Goal: Information Seeking & Learning: Check status

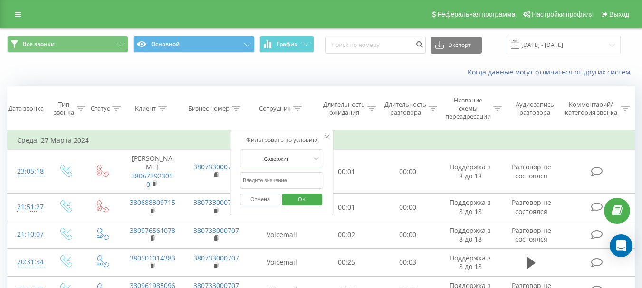
click at [301, 181] on input "text" at bounding box center [282, 180] width 84 height 17
type input "[PERSON_NAME]"
click at [307, 202] on span "OK" at bounding box center [301, 199] width 27 height 15
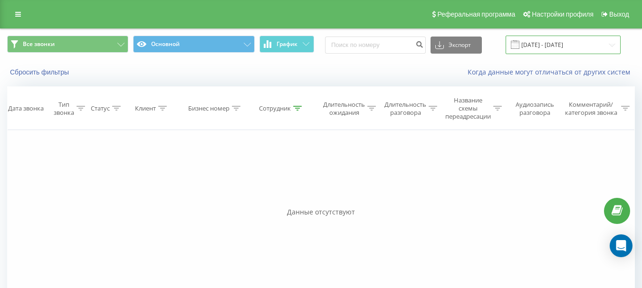
click at [565, 48] on input "[DATE] - [DATE]" at bounding box center [563, 45] width 115 height 19
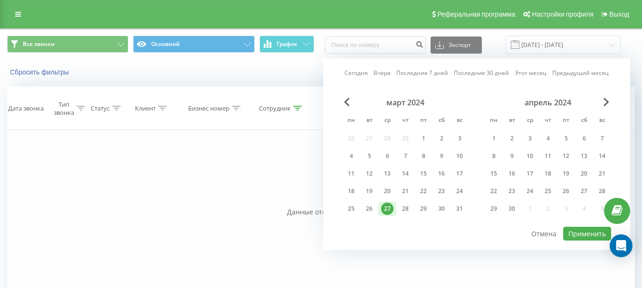
click at [364, 70] on link "Сегодня" at bounding box center [356, 72] width 23 height 9
click at [583, 239] on button "Применить" at bounding box center [587, 234] width 48 height 14
type input "[DATE] - [DATE]"
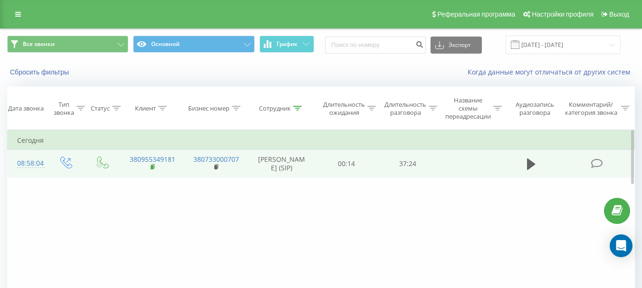
click at [153, 170] on rect at bounding box center [152, 167] width 3 height 4
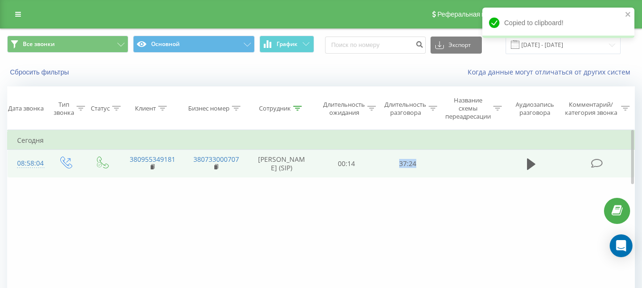
drag, startPoint x: 383, startPoint y: 168, endPoint x: 427, endPoint y: 169, distance: 43.7
click at [427, 169] on td "37:24" at bounding box center [407, 164] width 61 height 28
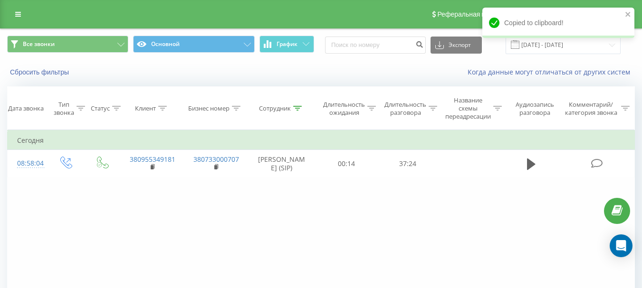
click at [402, 76] on div "Когда данные могут отличаться от других систем" at bounding box center [441, 72] width 401 height 10
